Goal: Information Seeking & Learning: Learn about a topic

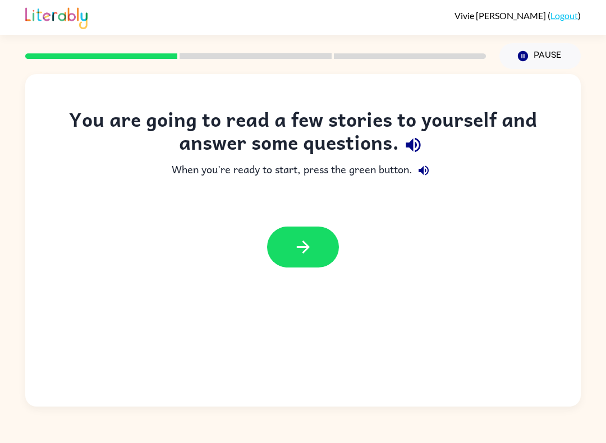
click at [310, 245] on icon "button" at bounding box center [303, 247] width 20 height 20
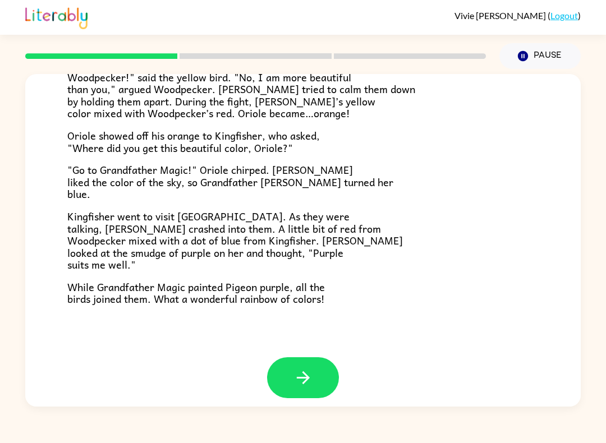
scroll to position [268, 0]
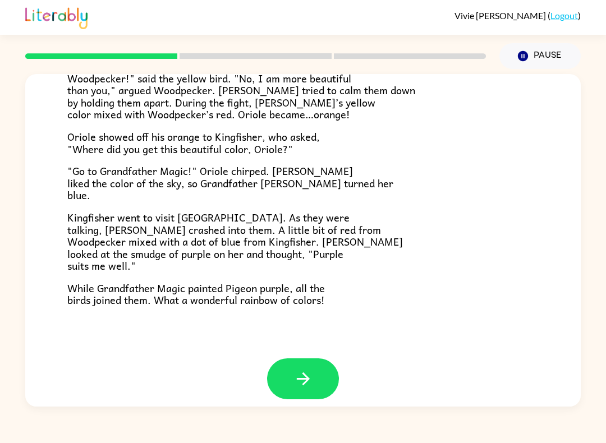
click at [306, 369] on icon "button" at bounding box center [303, 379] width 20 height 20
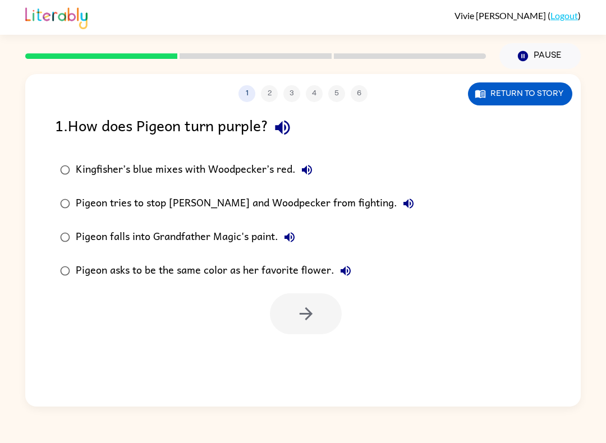
scroll to position [0, 0]
click at [56, 155] on label "Kingfisher’s blue mixes with Woodpecker’s red." at bounding box center [237, 170] width 376 height 34
click at [313, 313] on icon "button" at bounding box center [306, 314] width 20 height 20
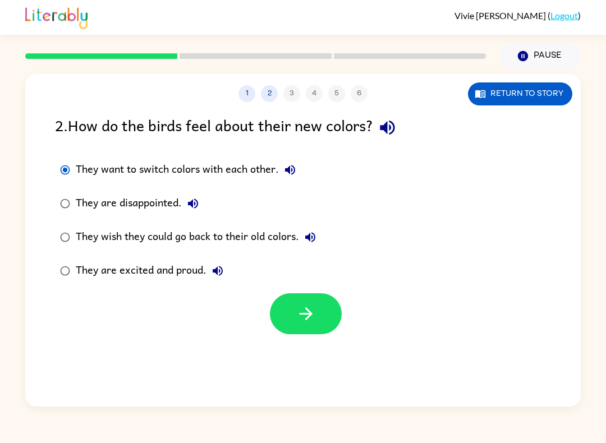
click at [312, 319] on icon "button" at bounding box center [306, 314] width 20 height 20
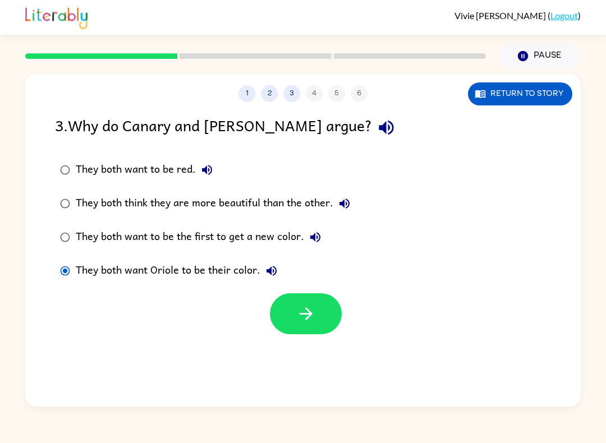
click at [311, 316] on icon "button" at bounding box center [305, 313] width 13 height 13
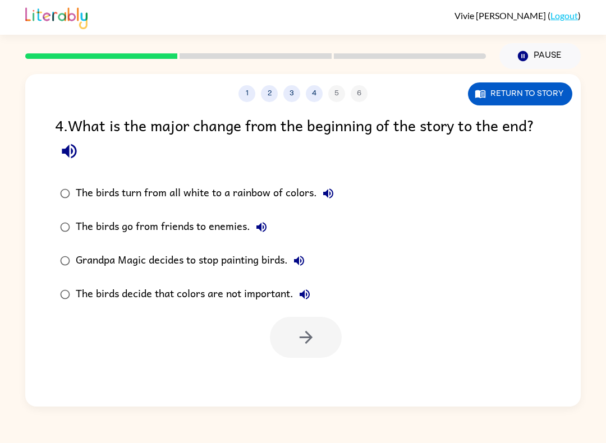
click at [68, 182] on label "The birds turn from all white to a rainbow of colors." at bounding box center [197, 194] width 296 height 34
click at [300, 343] on icon "button" at bounding box center [306, 338] width 20 height 20
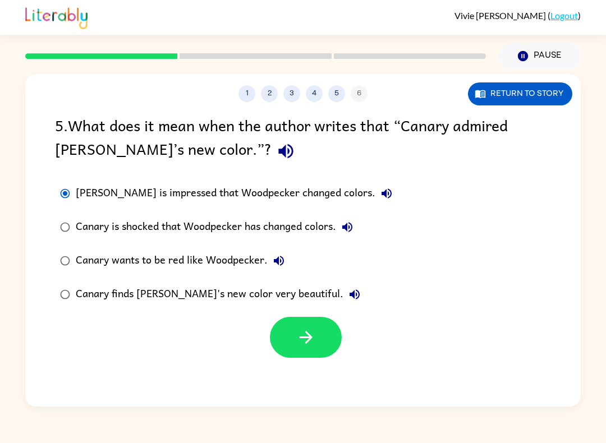
click at [317, 354] on button "button" at bounding box center [306, 337] width 72 height 41
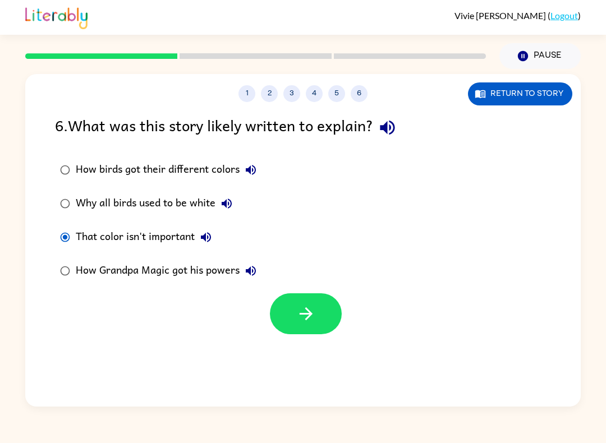
click at [315, 314] on icon "button" at bounding box center [306, 314] width 20 height 20
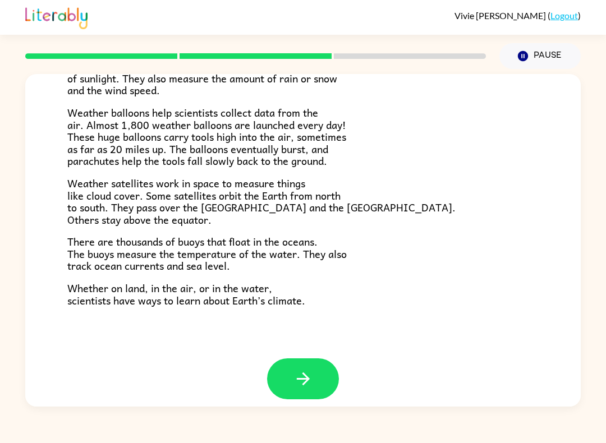
scroll to position [291, 0]
click at [294, 381] on button "button" at bounding box center [303, 379] width 72 height 41
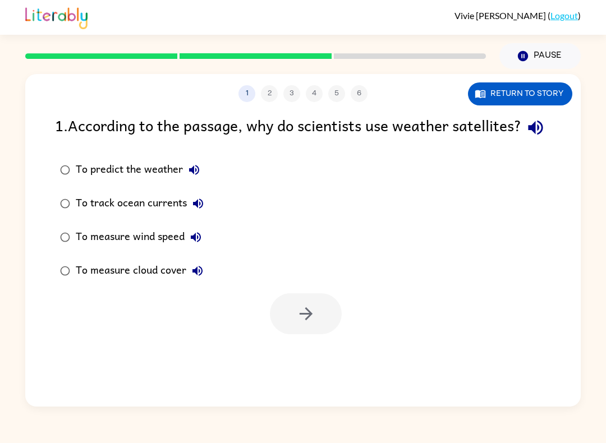
scroll to position [0, 0]
click at [164, 181] on div "To predict the weather" at bounding box center [141, 170] width 130 height 22
click at [308, 324] on icon "button" at bounding box center [306, 314] width 20 height 20
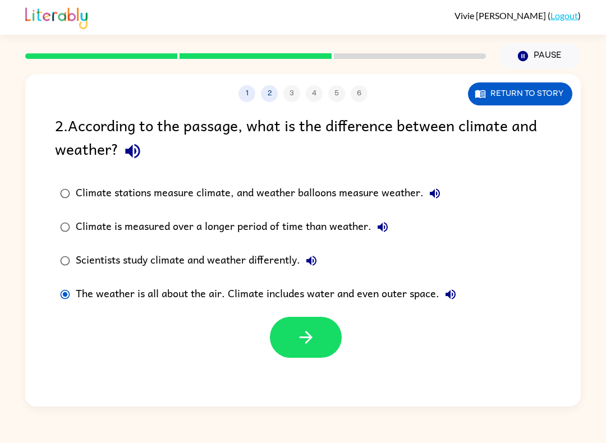
click at [289, 334] on button "button" at bounding box center [306, 337] width 72 height 41
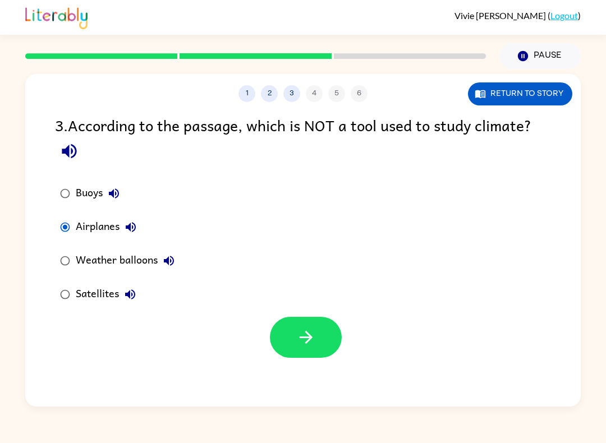
click at [334, 339] on button "button" at bounding box center [306, 337] width 72 height 41
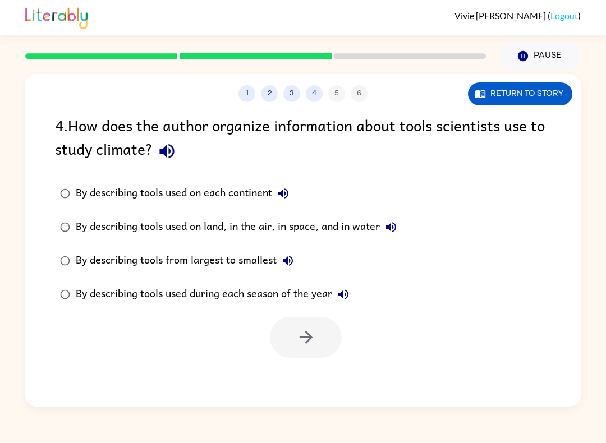
click at [218, 262] on div "By describing tools from largest to smallest" at bounding box center [187, 261] width 223 height 22
click at [296, 340] on icon "button" at bounding box center [306, 338] width 20 height 20
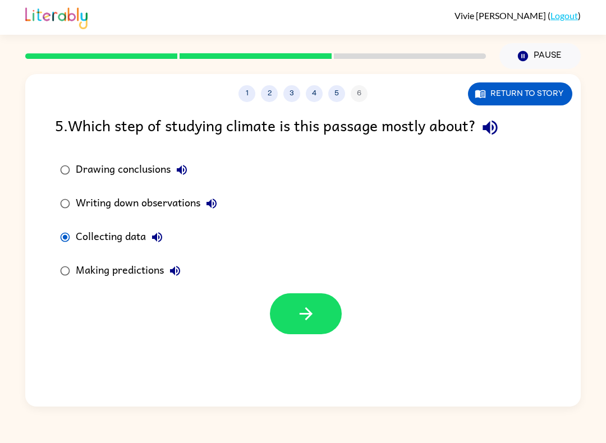
click at [305, 318] on icon "button" at bounding box center [306, 314] width 20 height 20
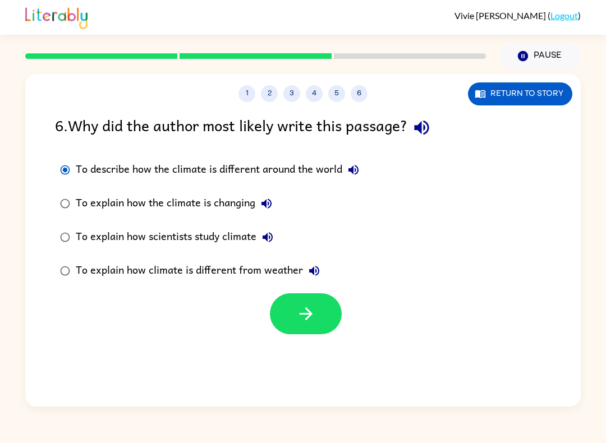
click at [312, 321] on icon "button" at bounding box center [306, 314] width 20 height 20
